Goal: Transaction & Acquisition: Download file/media

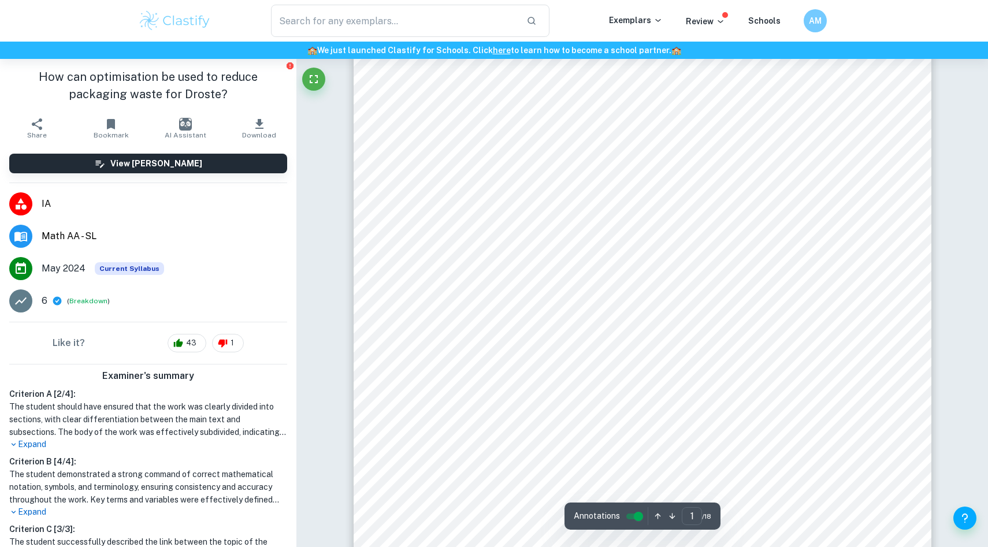
scroll to position [46, 0]
click at [264, 132] on span "Download" at bounding box center [259, 135] width 34 height 8
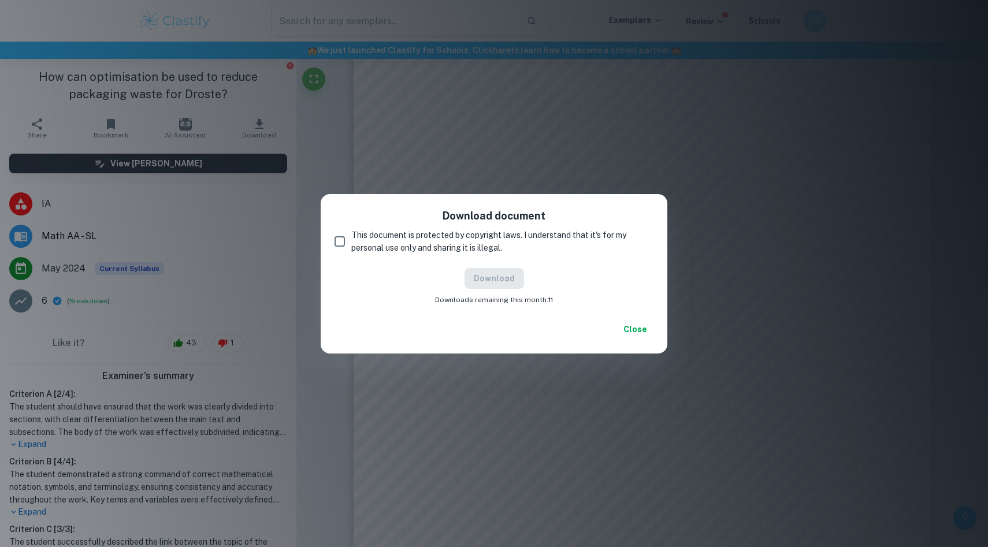
click at [343, 240] on input "This document is protected by copyright laws. I understand that it's for my per…" at bounding box center [339, 241] width 23 height 23
checkbox input "true"
click at [507, 281] on button "Download" at bounding box center [495, 278] width 60 height 21
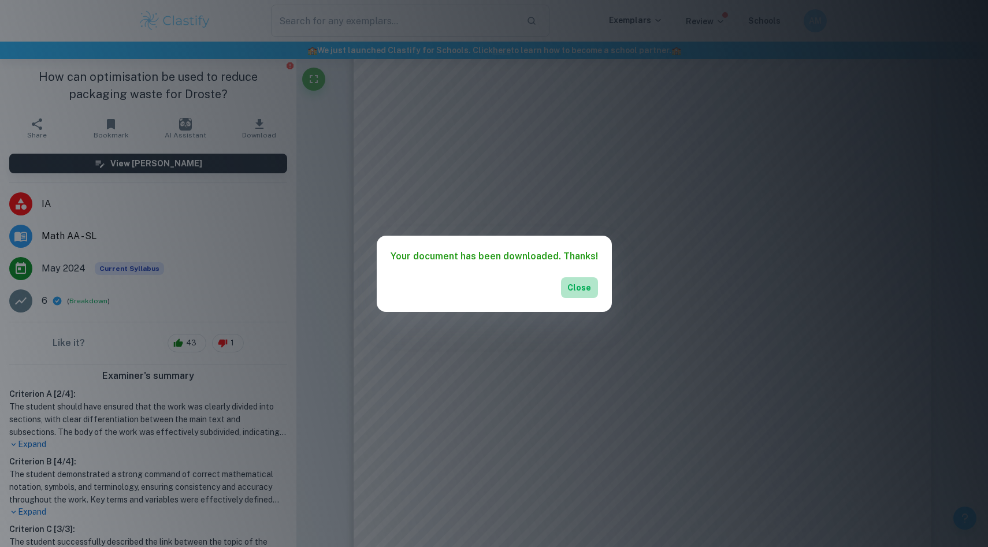
click at [572, 291] on button "Close" at bounding box center [579, 287] width 37 height 21
